Goal: Information Seeking & Learning: Learn about a topic

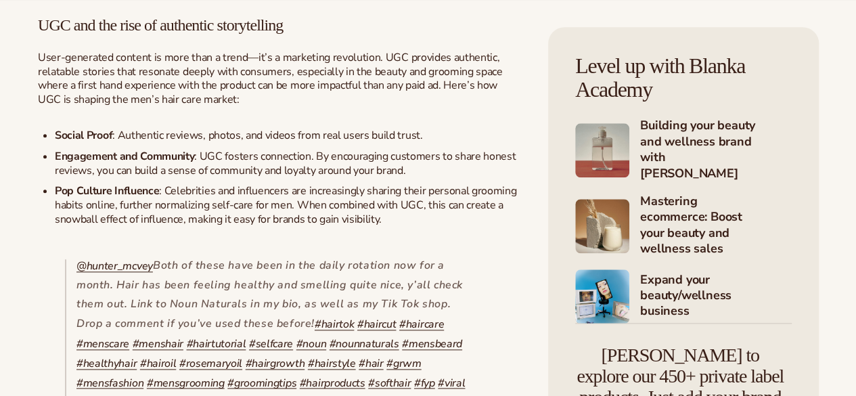
scroll to position [676, 0]
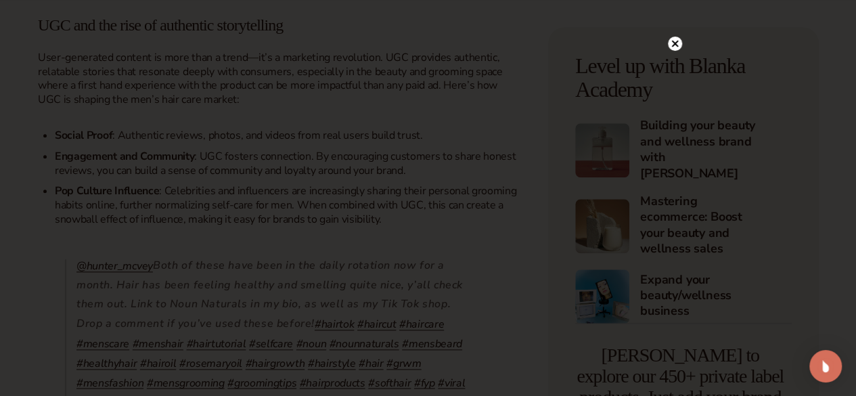
click at [672, 45] on icon at bounding box center [674, 44] width 7 height 7
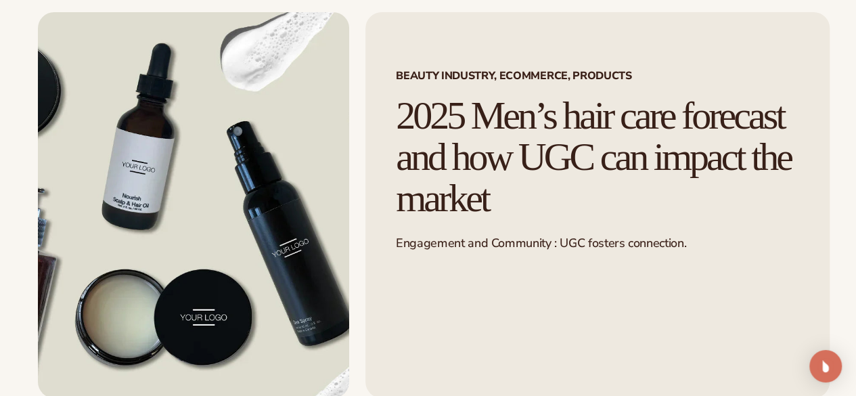
scroll to position [135, 0]
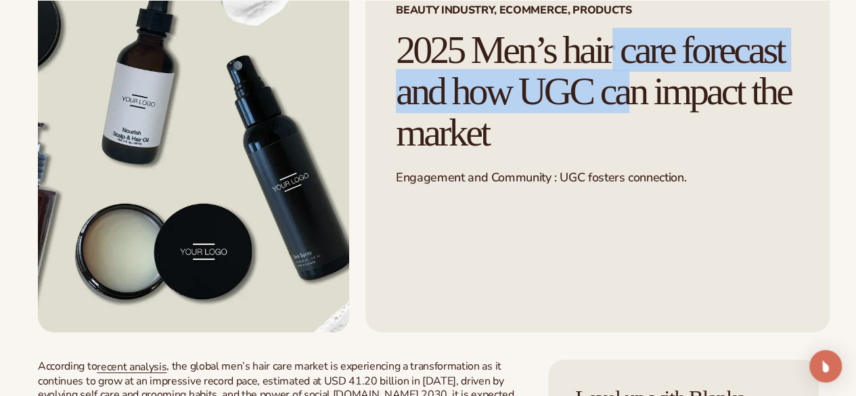
drag, startPoint x: 488, startPoint y: 83, endPoint x: 640, endPoint y: 181, distance: 181.2
click at [640, 154] on h1 "2025 Men’s hair care forecast and how UGC can impact the market" at bounding box center [597, 92] width 403 height 124
copy h1 "2025 Men’s hair care forecast"
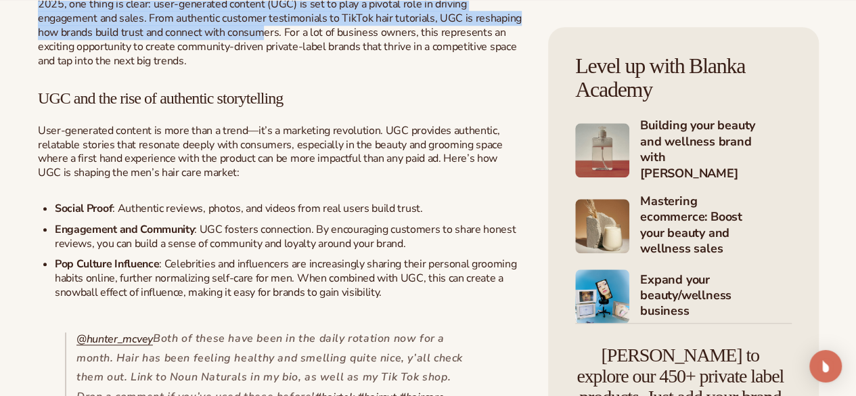
scroll to position [609, 0]
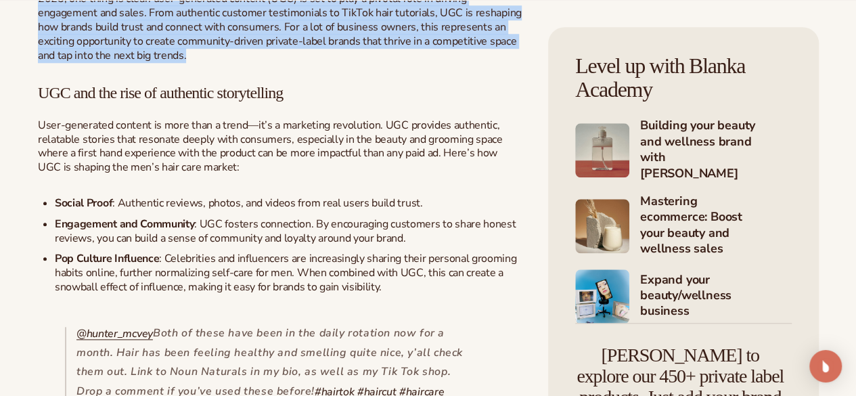
drag, startPoint x: 38, startPoint y: 179, endPoint x: 293, endPoint y: 229, distance: 260.0
copy div "According to recent analysis , the global men’s hair care market is experiencin…"
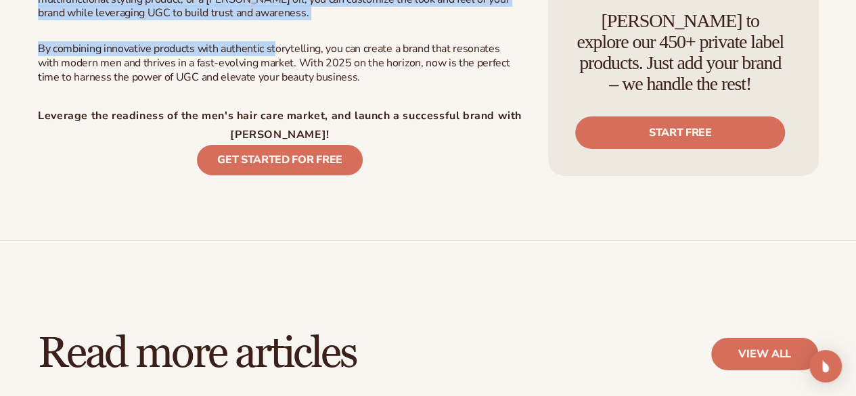
scroll to position [2232, 0]
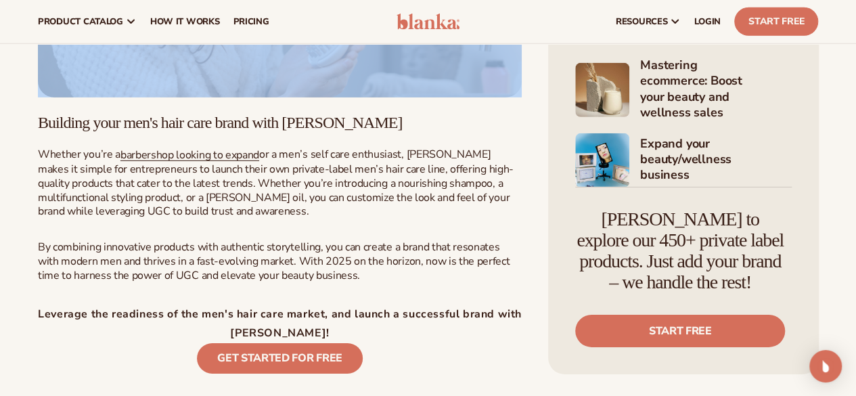
drag, startPoint x: 38, startPoint y: 122, endPoint x: 279, endPoint y: 195, distance: 251.8
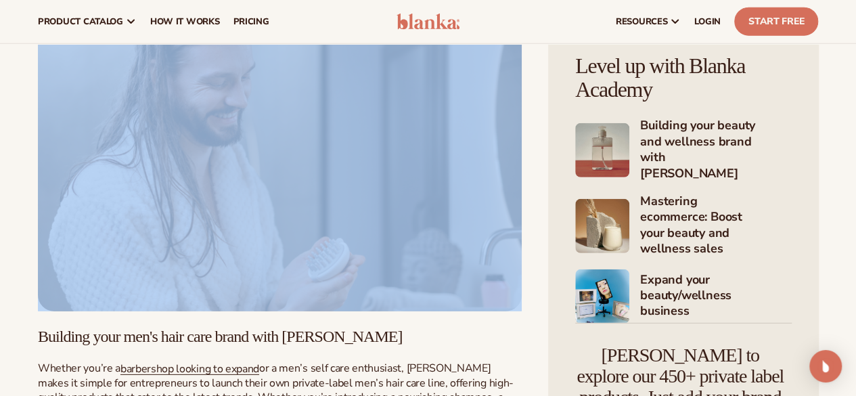
scroll to position [1758, 0]
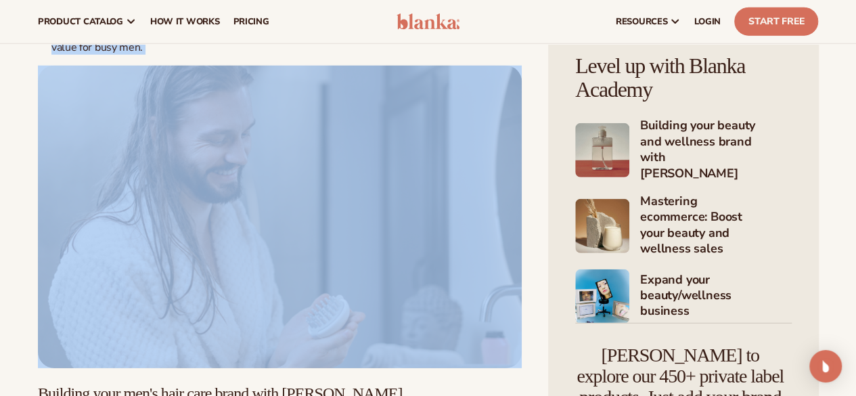
copy div "Lor ipsumd si ame’c adip elit se 2080 Doe’t incididu, utla etdolor ma aliqu eni…"
